Goal: Check status: Check status

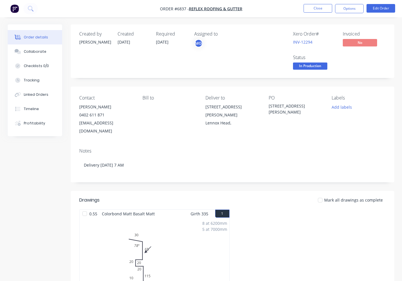
click at [297, 70] on button "In Production" at bounding box center [310, 66] width 34 height 9
click at [303, 67] on span "In Production" at bounding box center [310, 65] width 34 height 7
click at [311, 62] on span "In Production" at bounding box center [310, 65] width 34 height 7
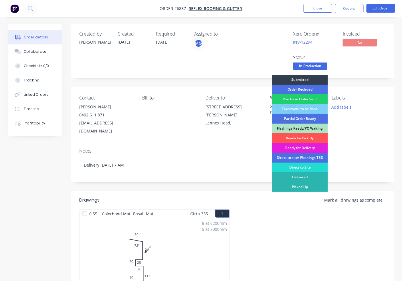
click at [316, 146] on div "Ready for Delivery" at bounding box center [300, 148] width 56 height 10
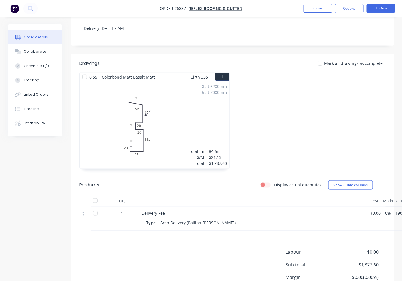
scroll to position [75, 0]
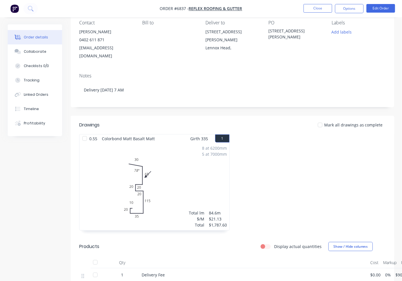
click at [325, 119] on div at bounding box center [320, 124] width 11 height 11
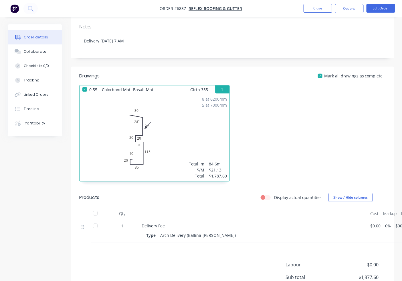
scroll to position [128, 0]
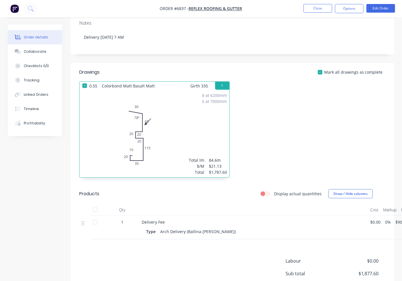
drag, startPoint x: 98, startPoint y: 201, endPoint x: 179, endPoint y: 192, distance: 81.6
click at [98, 204] on div at bounding box center [95, 209] width 11 height 11
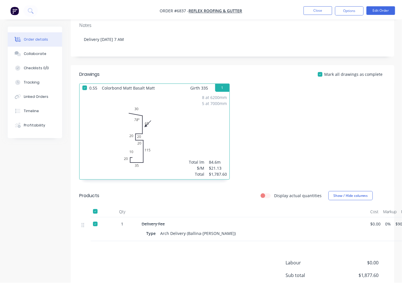
scroll to position [0, 0]
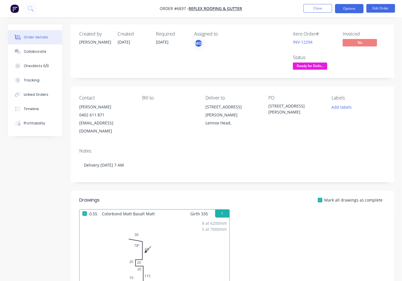
click at [347, 10] on button "Options" at bounding box center [349, 8] width 29 height 9
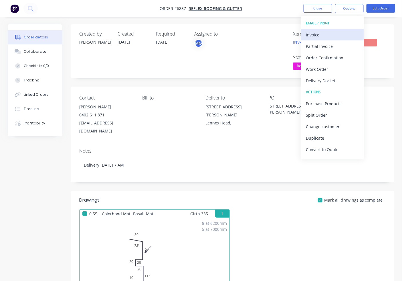
click at [338, 34] on div "Invoice" at bounding box center [332, 35] width 53 height 8
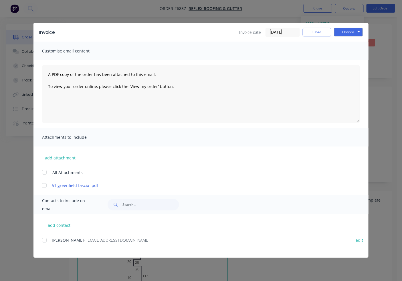
drag, startPoint x: 46, startPoint y: 241, endPoint x: 75, endPoint y: 240, distance: 29.5
click at [46, 240] on div at bounding box center [44, 239] width 11 height 11
click at [347, 29] on button "Options" at bounding box center [348, 32] width 29 height 9
click at [344, 64] on button "Email" at bounding box center [352, 60] width 37 height 9
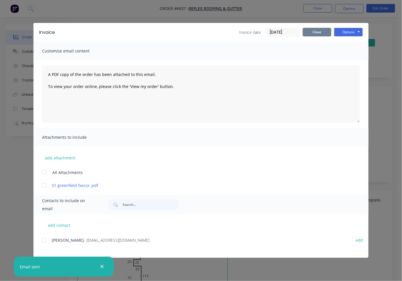
click at [317, 36] on button "Close" at bounding box center [317, 32] width 29 height 9
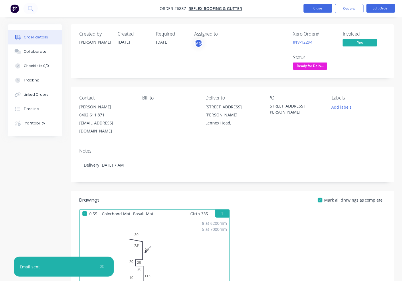
click at [323, 7] on button "Close" at bounding box center [318, 8] width 29 height 9
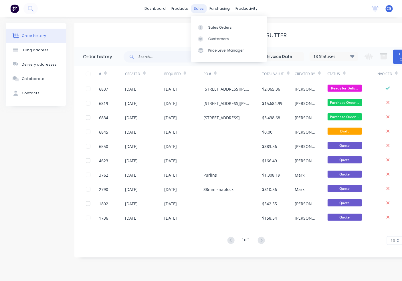
click at [201, 12] on div "sales" at bounding box center [199, 8] width 16 height 9
click at [207, 26] on link "Sales Orders" at bounding box center [229, 26] width 76 height 11
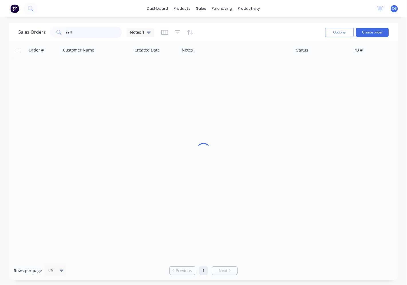
click at [69, 31] on input "refl" at bounding box center [94, 32] width 56 height 11
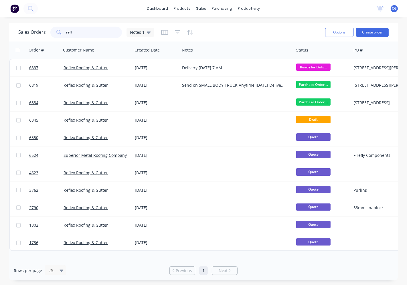
click at [69, 31] on input "refl" at bounding box center [94, 32] width 56 height 11
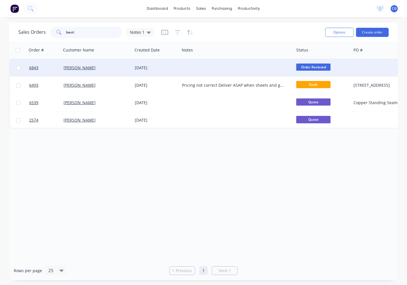
type input "basti"
click at [115, 69] on div "[PERSON_NAME]" at bounding box center [96, 68] width 64 height 6
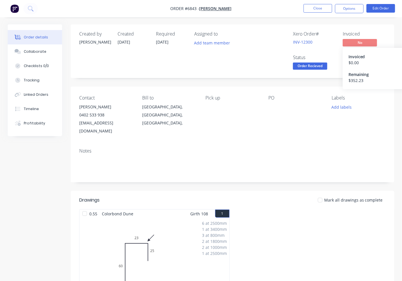
click at [327, 68] on span "Order Recieved" at bounding box center [310, 65] width 34 height 7
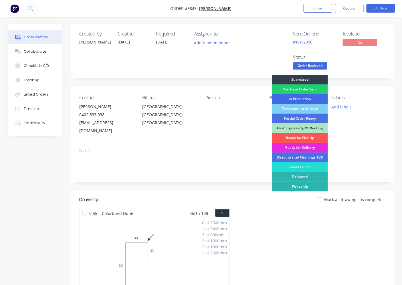
click at [306, 100] on div "In Production" at bounding box center [300, 99] width 56 height 10
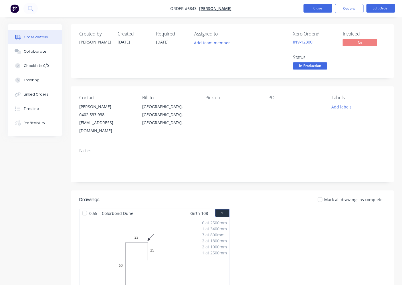
click at [325, 7] on button "Close" at bounding box center [318, 8] width 29 height 9
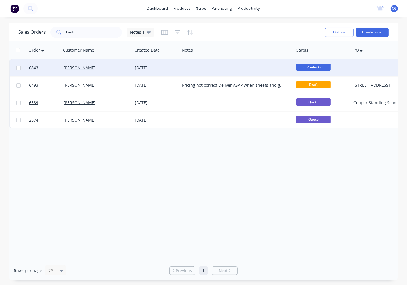
click at [96, 69] on div "[PERSON_NAME]" at bounding box center [96, 68] width 64 height 6
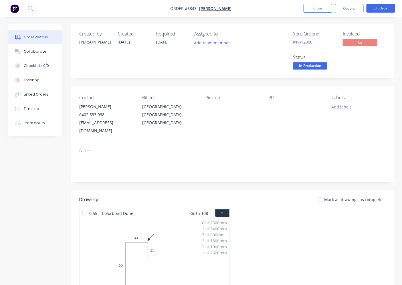
click at [316, 68] on span "In Production" at bounding box center [310, 65] width 34 height 7
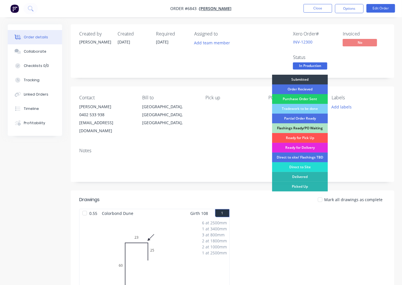
click at [307, 141] on div "Ready for Pick Up" at bounding box center [300, 138] width 56 height 10
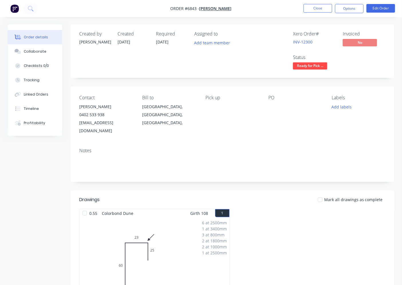
click at [90, 209] on span "0.55" at bounding box center [93, 213] width 13 height 8
drag, startPoint x: 82, startPoint y: 207, endPoint x: 115, endPoint y: 210, distance: 33.6
click at [84, 208] on div at bounding box center [84, 213] width 11 height 11
click at [355, 7] on button "Options" at bounding box center [349, 8] width 29 height 9
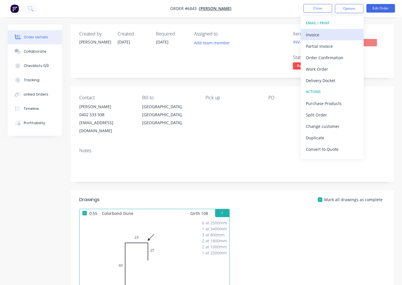
click at [326, 31] on div "Invoice" at bounding box center [332, 35] width 53 height 8
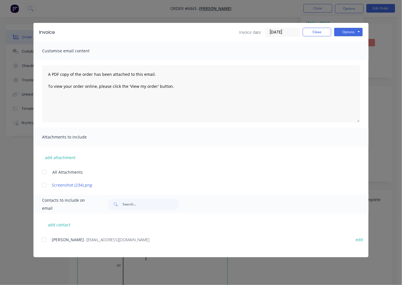
click at [47, 239] on div at bounding box center [44, 239] width 11 height 11
drag, startPoint x: 351, startPoint y: 30, endPoint x: 350, endPoint y: 36, distance: 5.4
click at [351, 31] on button "Options" at bounding box center [348, 32] width 29 height 9
click at [348, 62] on button "Email" at bounding box center [352, 60] width 37 height 9
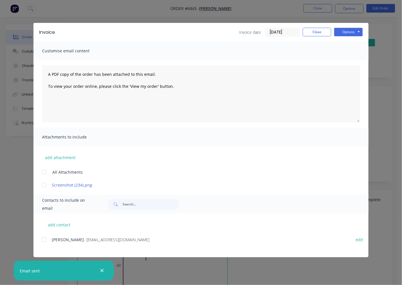
click at [396, 128] on div "Invoice Invoice date [DATE] Close Options Preview Print Email Customise email c…" at bounding box center [201, 142] width 402 height 285
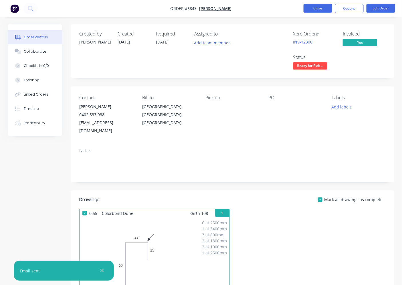
click at [316, 10] on button "Close" at bounding box center [318, 8] width 29 height 9
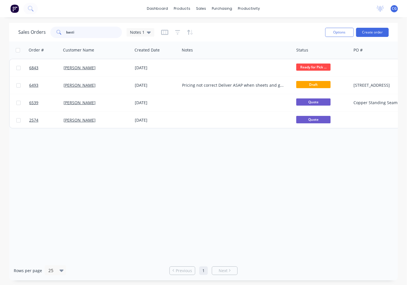
click at [84, 33] on input "basti" at bounding box center [94, 32] width 56 height 11
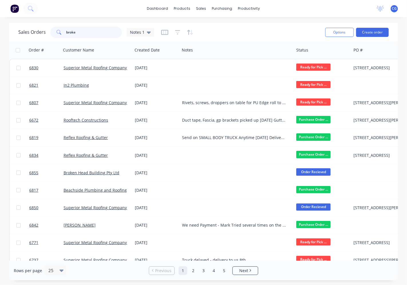
type input "broken"
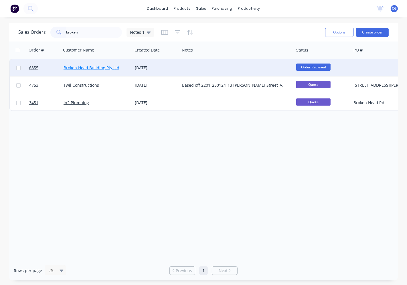
click at [66, 67] on link "Broken Head Building Pty Ltd" at bounding box center [92, 67] width 56 height 5
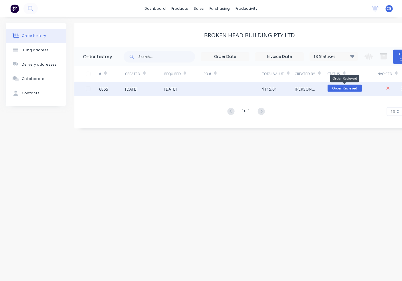
click at [345, 88] on span "Order Recieved" at bounding box center [345, 87] width 34 height 7
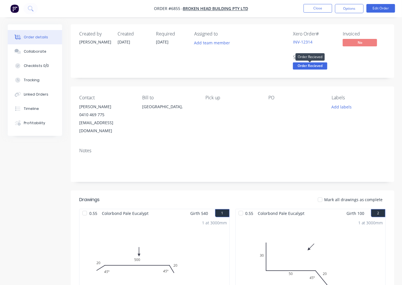
click at [310, 64] on span "Order Recieved" at bounding box center [310, 65] width 34 height 7
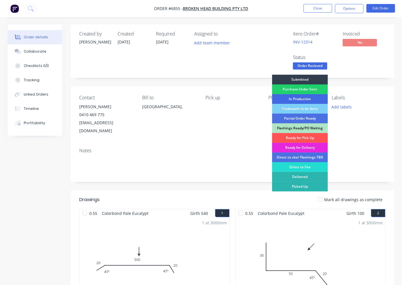
click at [311, 97] on div "In Production" at bounding box center [300, 99] width 56 height 10
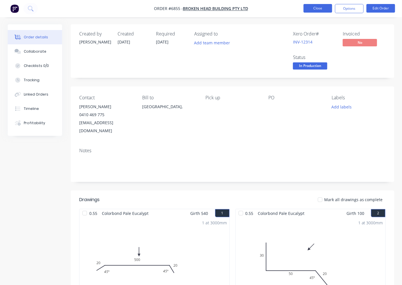
click at [319, 7] on button "Close" at bounding box center [318, 8] width 29 height 9
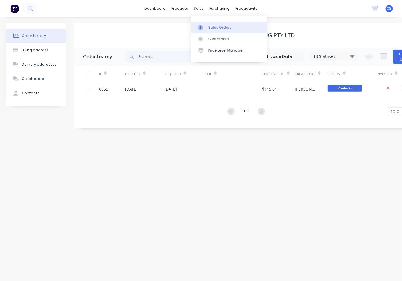
click at [211, 25] on div "Sales Orders" at bounding box center [219, 27] width 23 height 5
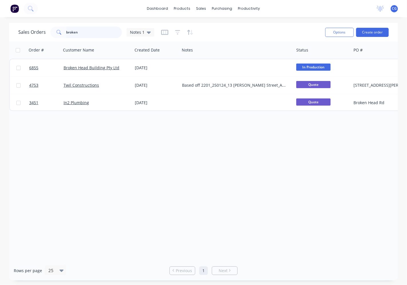
click at [84, 29] on input "broken" at bounding box center [94, 32] width 56 height 11
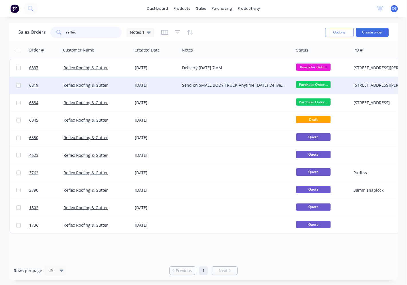
type input "reflex"
click at [202, 85] on div "Send on SMALL BODY TRUCK Anytime [DATE] Delivery for Us" at bounding box center [234, 85] width 104 height 6
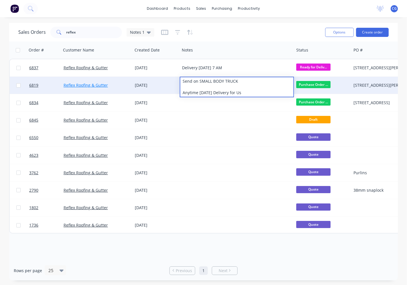
click at [103, 82] on link "Reflex Roofing & Gutter" at bounding box center [86, 84] width 44 height 5
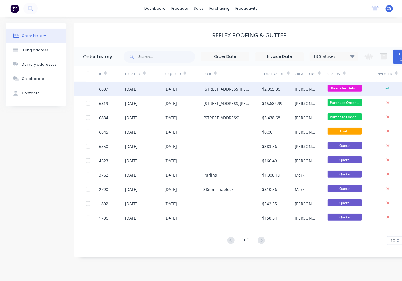
click at [255, 87] on div "[STREET_ADDRESS][PERSON_NAME]" at bounding box center [233, 89] width 59 height 14
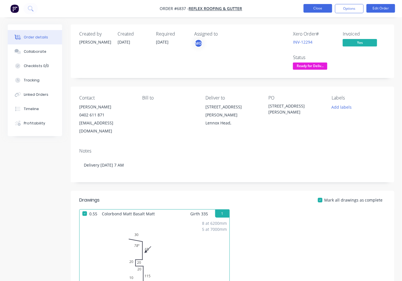
click at [312, 11] on button "Close" at bounding box center [318, 8] width 29 height 9
